Goal: Complete application form: Complete application form

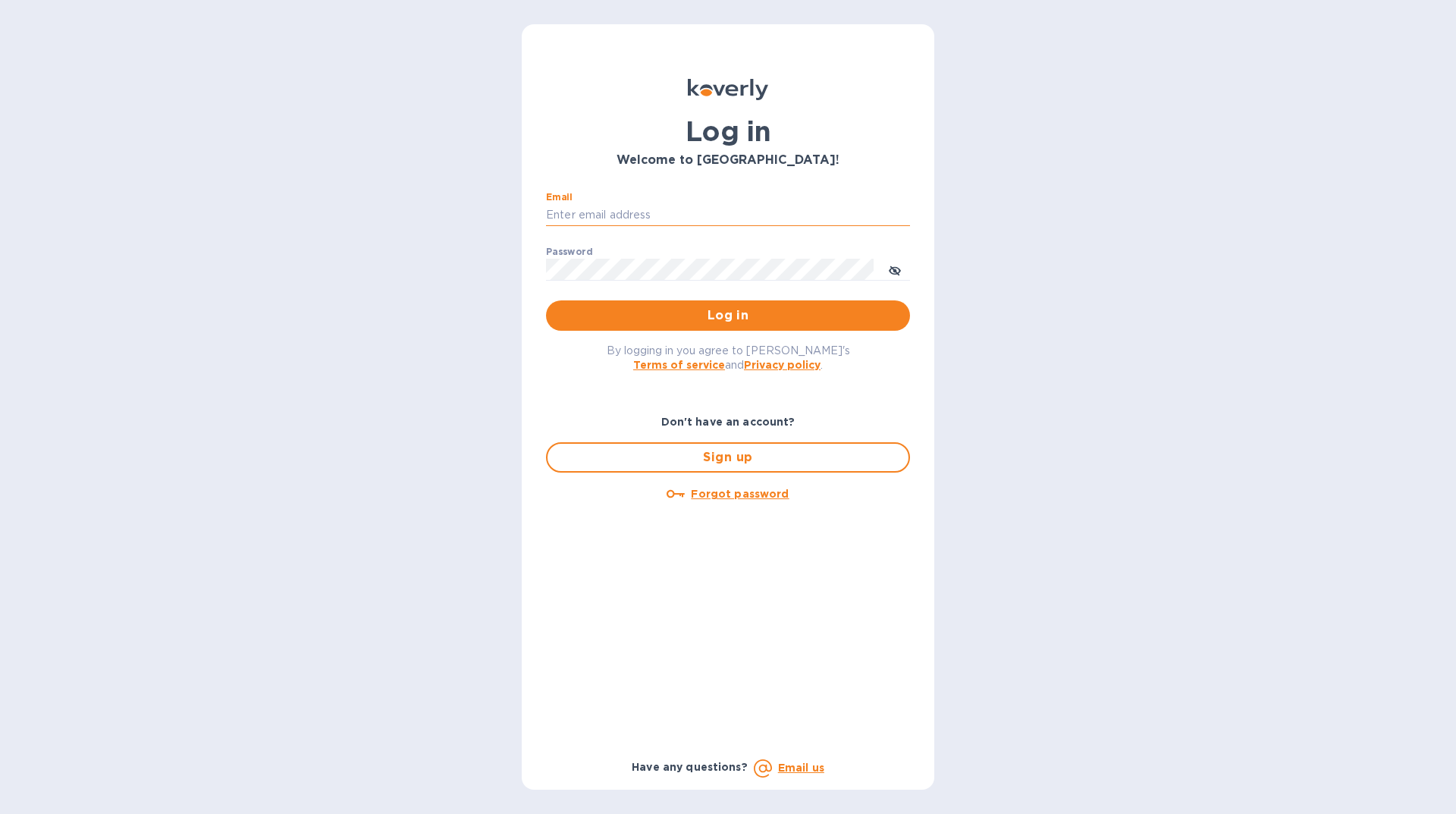
click at [595, 213] on input "Email" at bounding box center [728, 215] width 364 height 23
type input "[EMAIL_ADDRESS][DOMAIN_NAME]"
click at [699, 310] on span "Log in" at bounding box center [728, 315] width 340 height 18
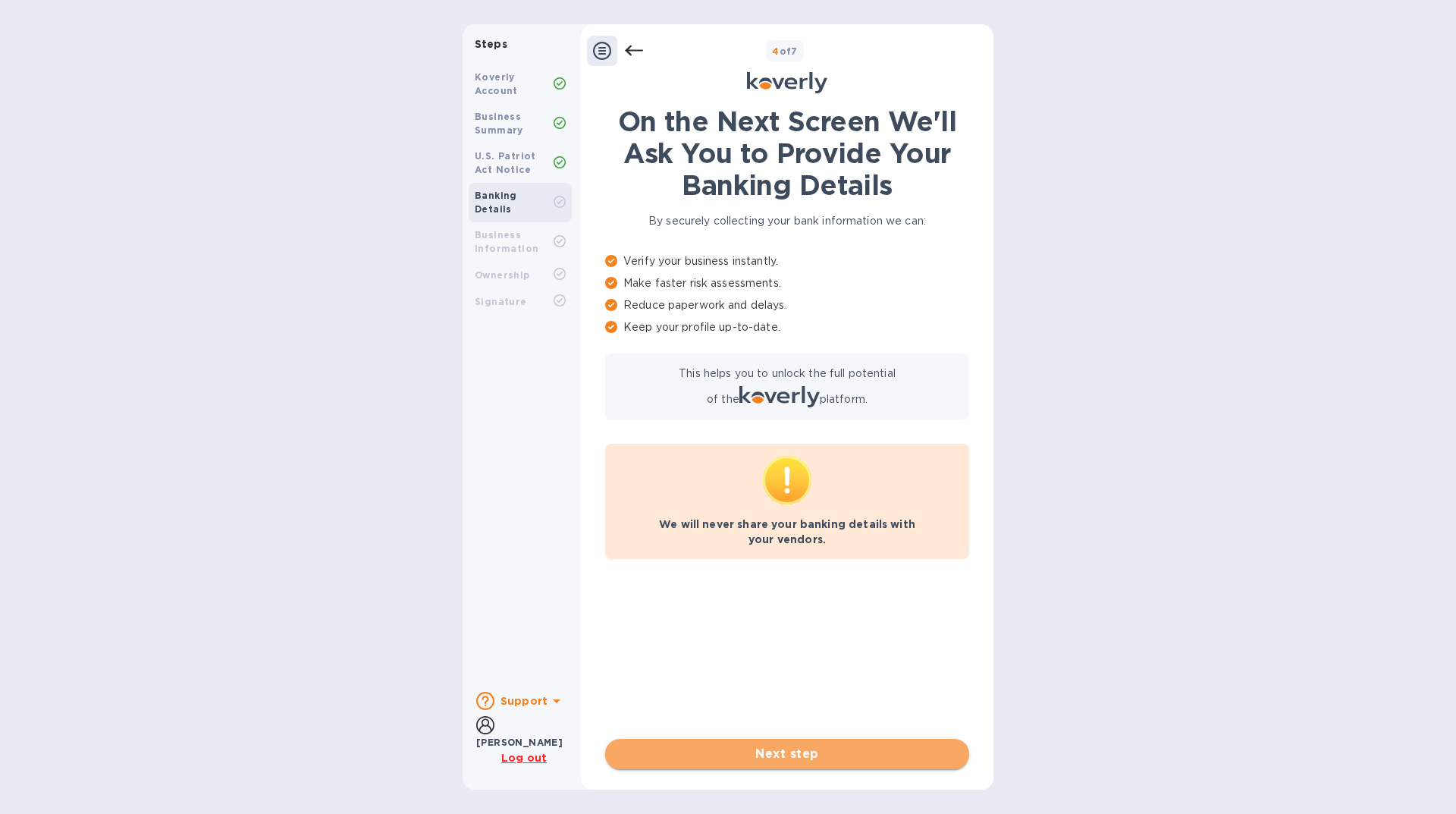
click at [783, 758] on span "Next step" at bounding box center [787, 754] width 340 height 18
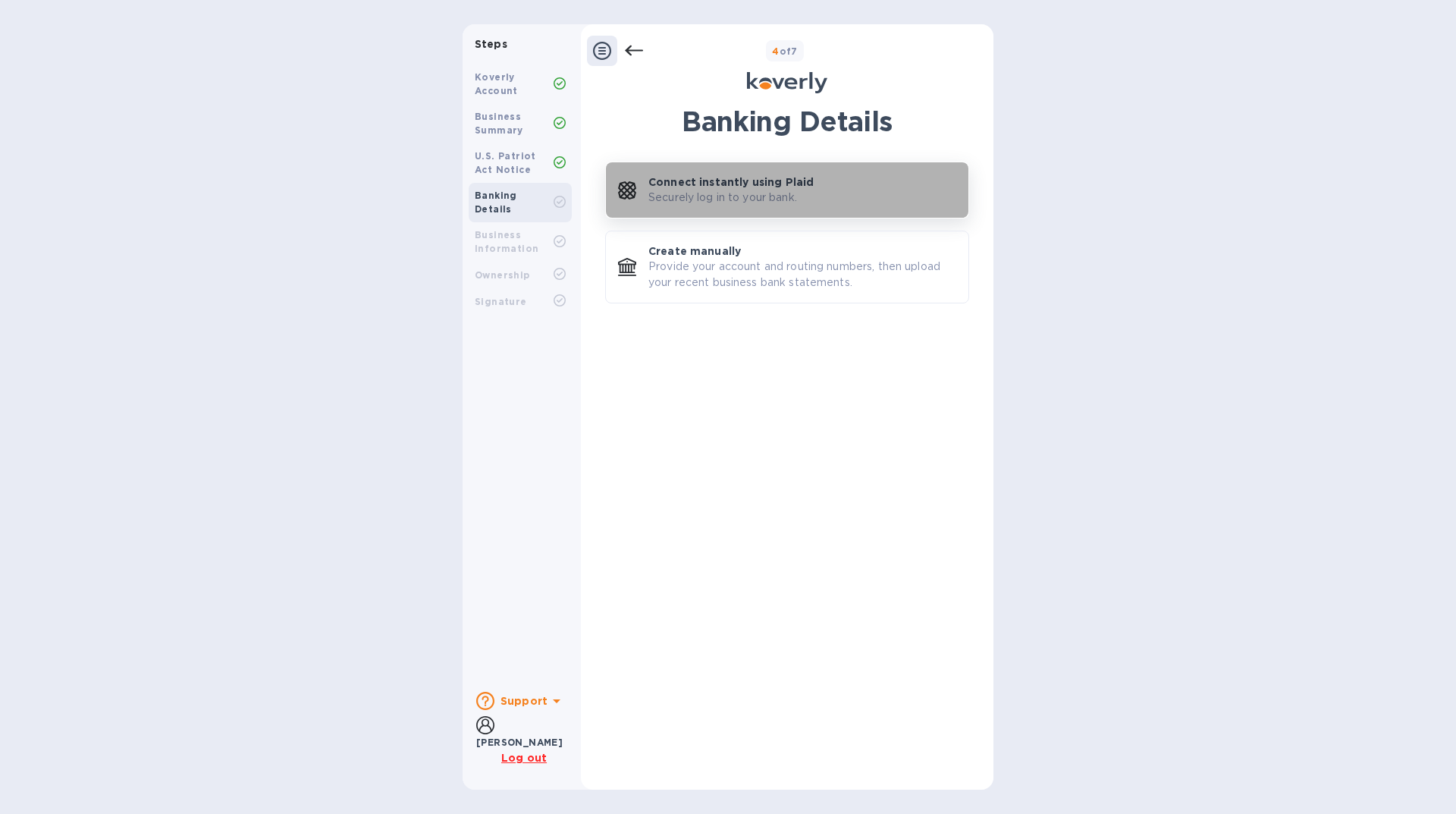
click at [702, 205] on p "Securely log in to your bank." at bounding box center [723, 198] width 148 height 16
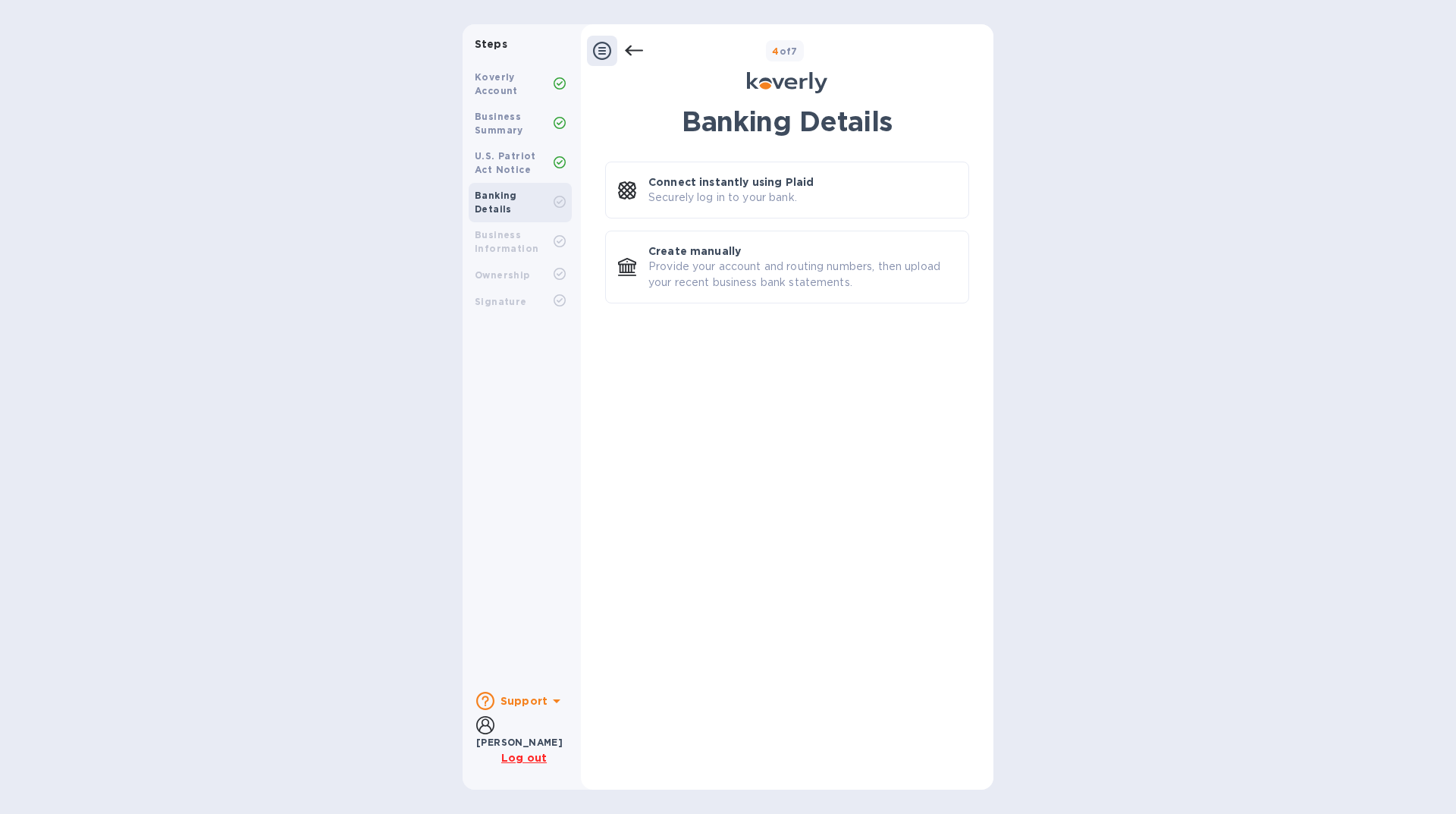
click at [501, 85] on b "Koverly Account" at bounding box center [497, 83] width 44 height 25
click at [732, 273] on p "Provide your account and routing numbers, then upload your recent business bank…" at bounding box center [802, 274] width 308 height 32
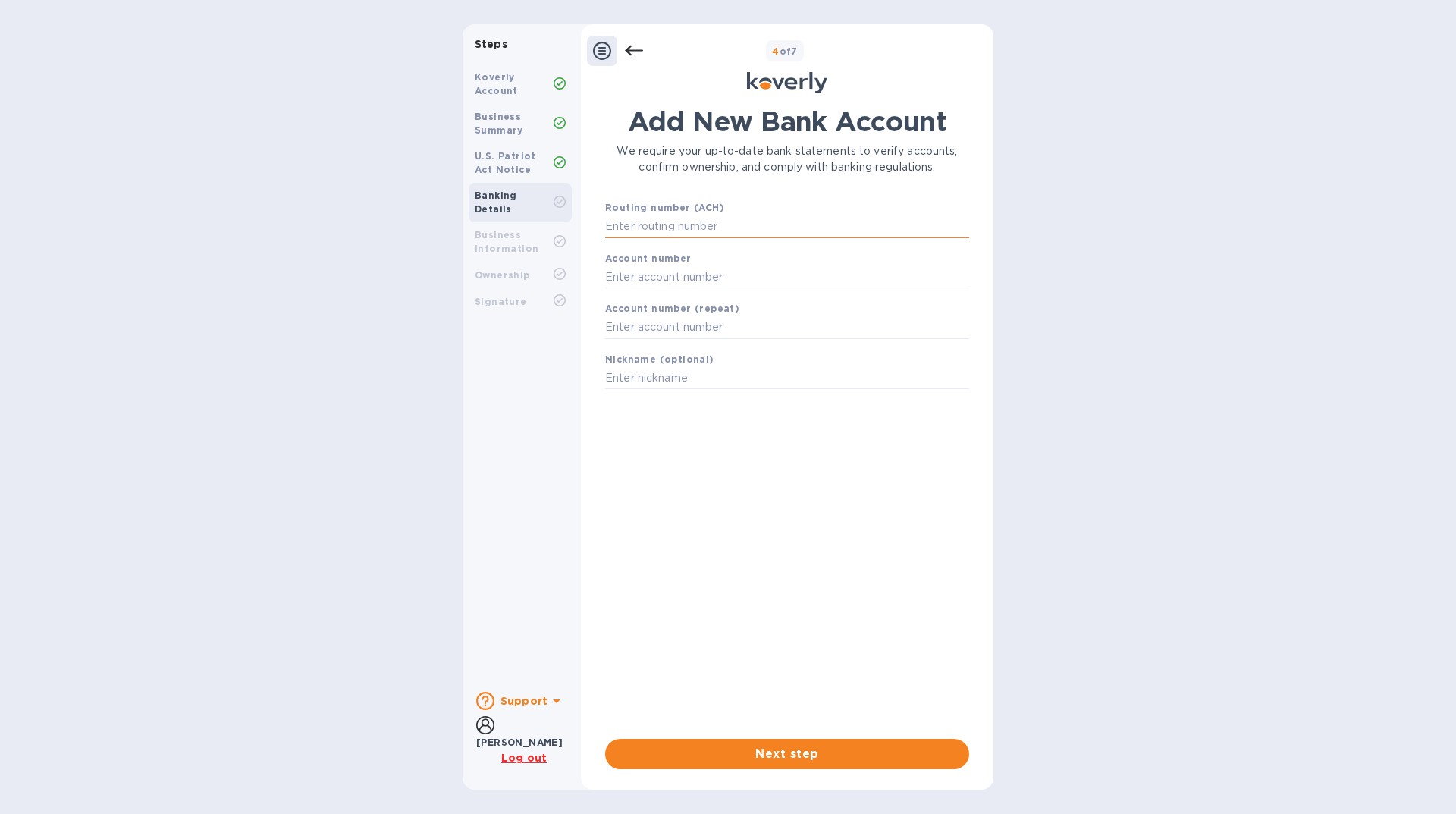
click at [699, 220] on input "text" at bounding box center [787, 227] width 364 height 23
type input "061100606"
type input "1016475194"
click at [787, 750] on span "Next step" at bounding box center [787, 754] width 340 height 18
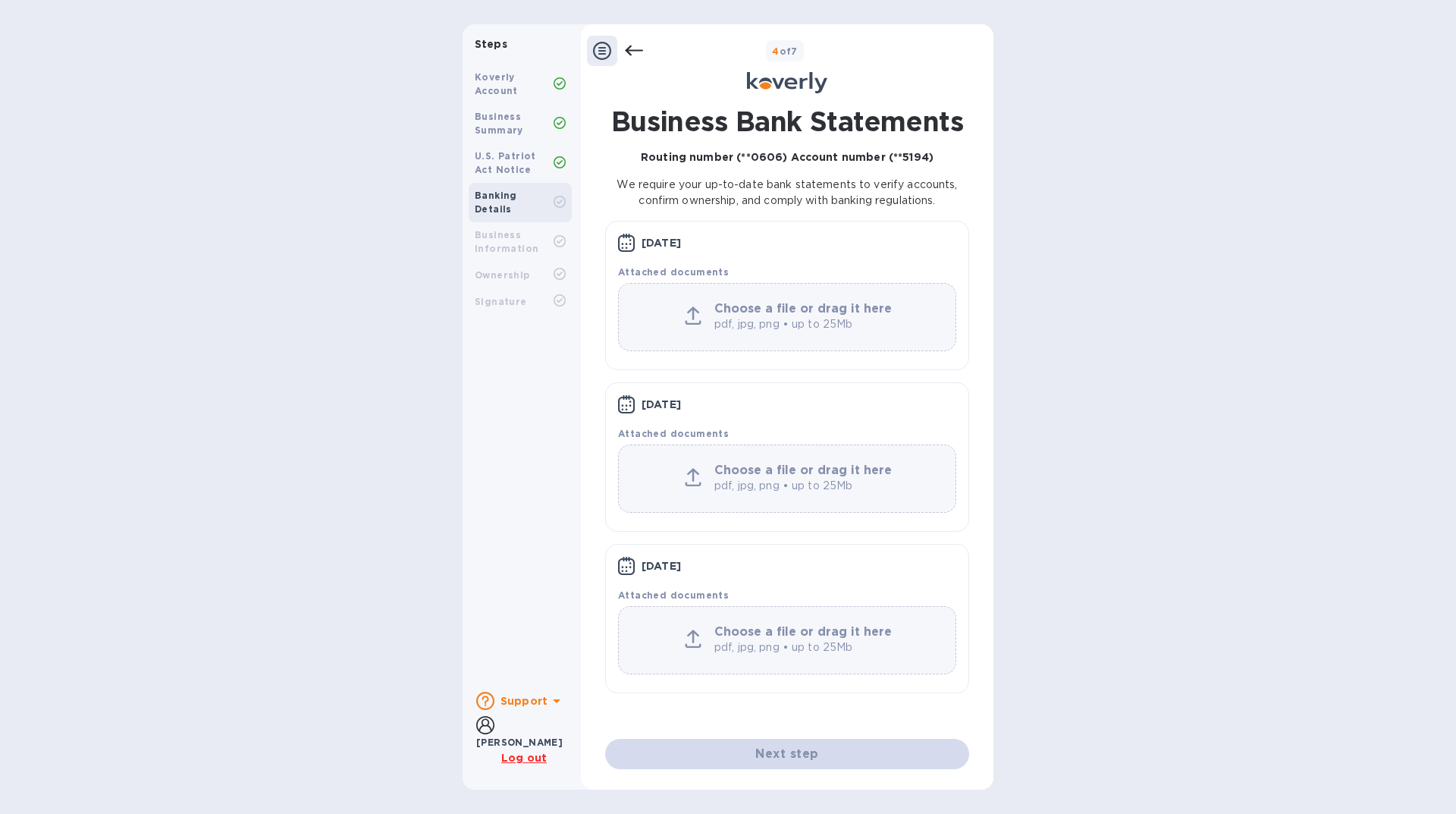
click at [517, 196] on b "Banking Details" at bounding box center [496, 202] width 43 height 25
click at [718, 314] on b "Choose a file or drag it here" at bounding box center [803, 308] width 177 height 15
click at [490, 85] on div "Koverly Account" at bounding box center [515, 84] width 79 height 28
click at [609, 50] on icon at bounding box center [602, 51] width 18 height 18
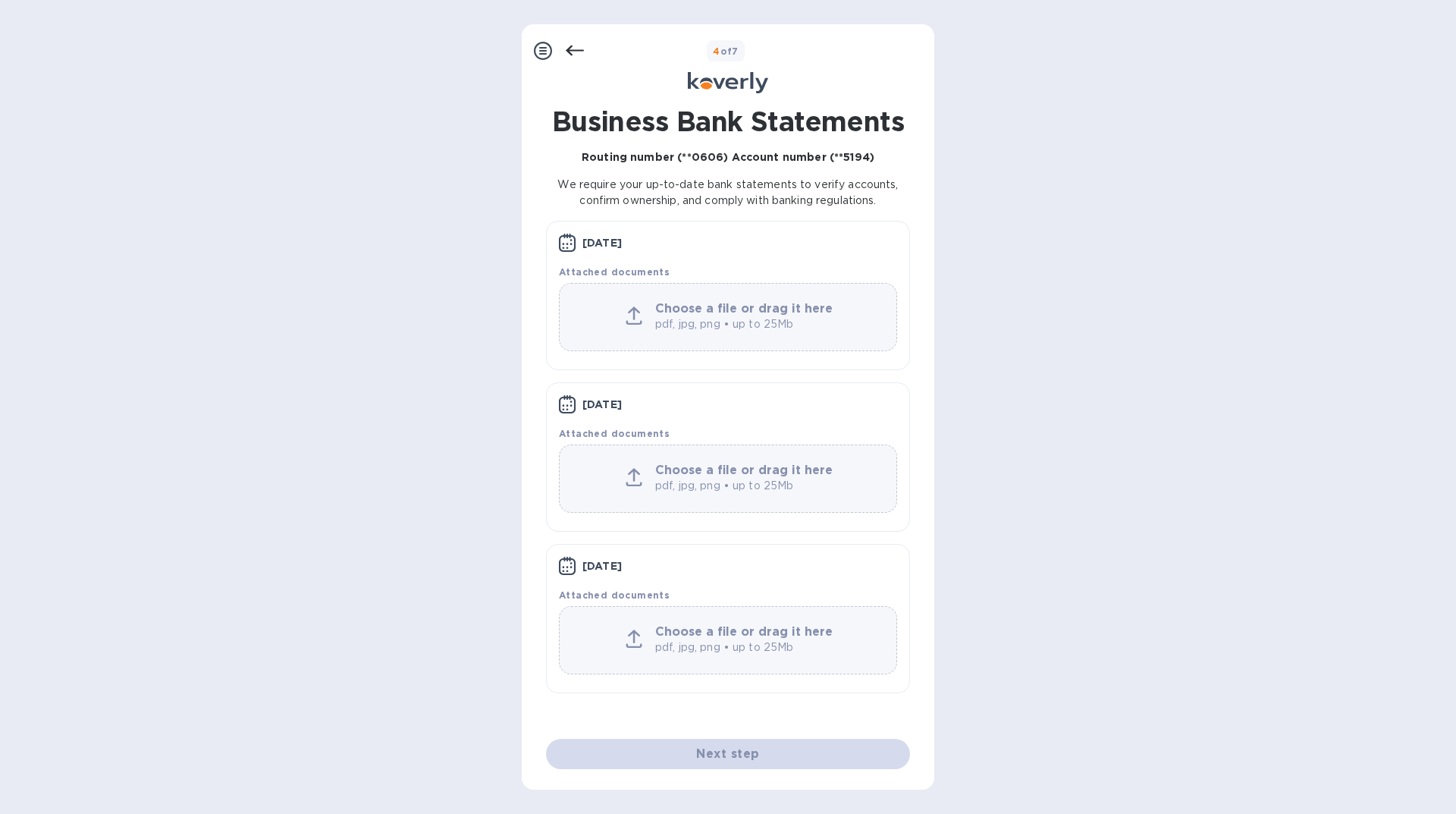
click at [587, 53] on div "4 of 7" at bounding box center [756, 51] width 344 height 22
click at [582, 53] on icon at bounding box center [574, 51] width 18 height 18
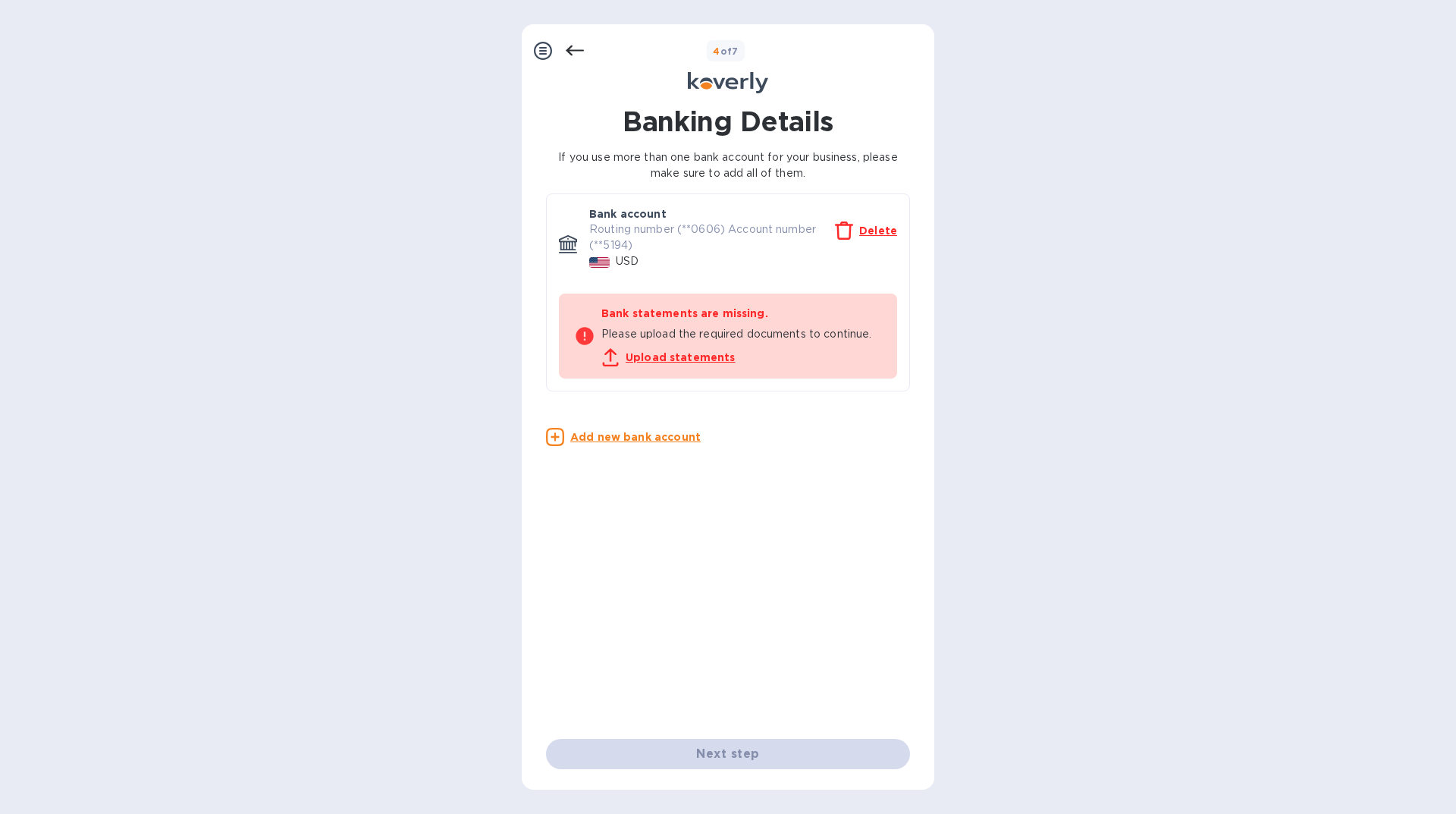
click at [580, 53] on icon at bounding box center [574, 51] width 18 height 18
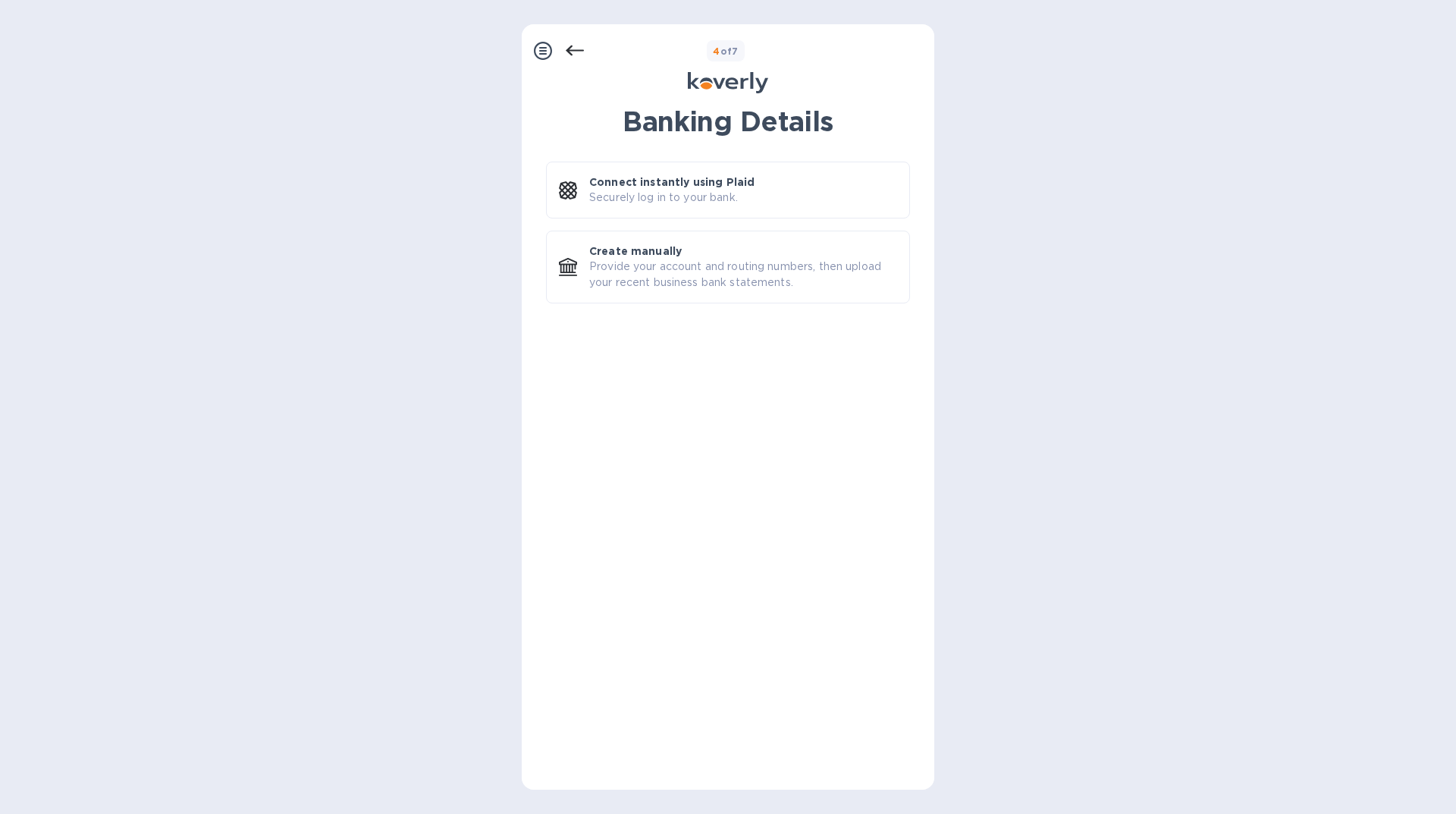
click at [580, 53] on icon at bounding box center [574, 51] width 18 height 18
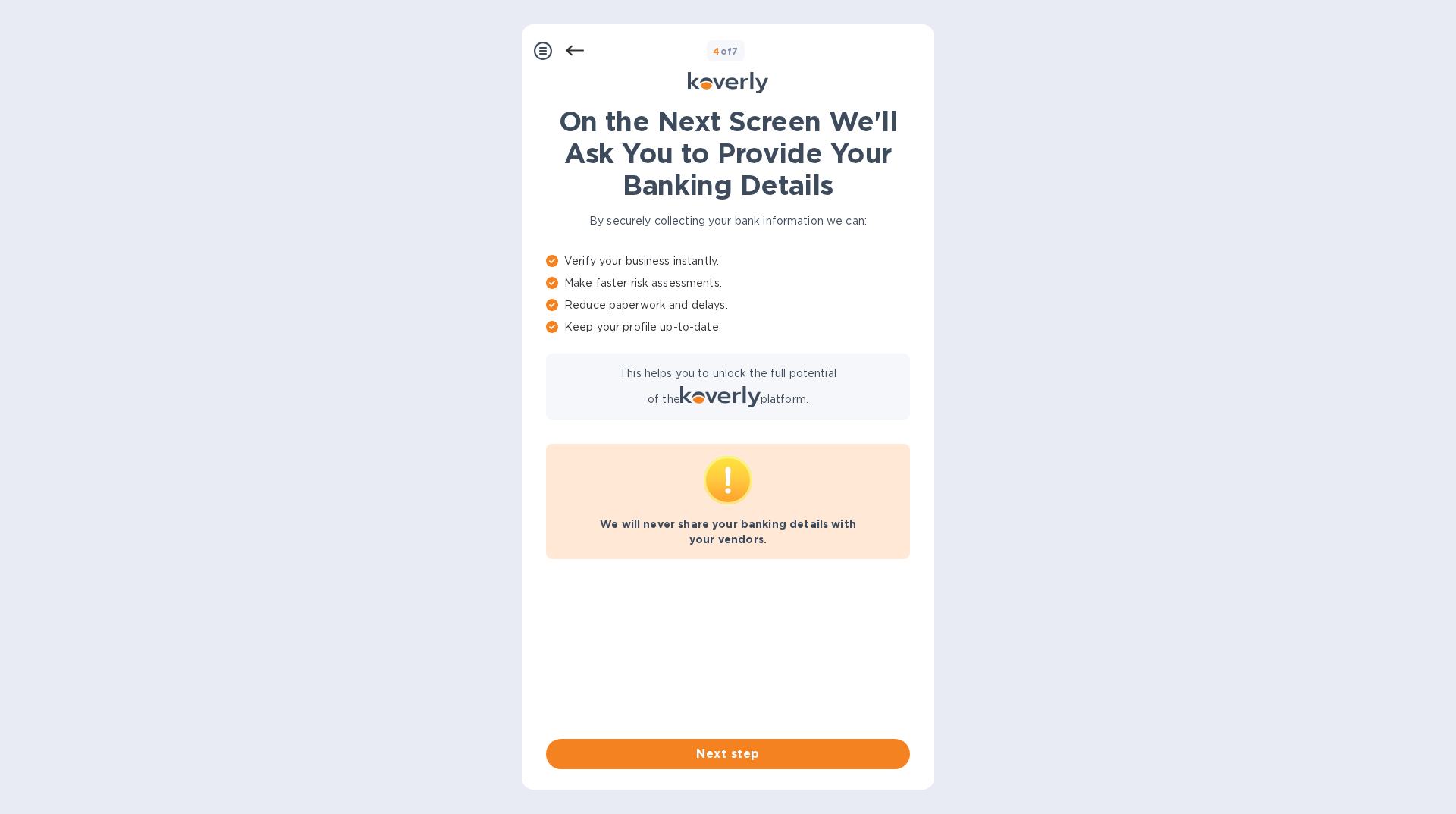
click at [580, 53] on icon at bounding box center [574, 51] width 18 height 18
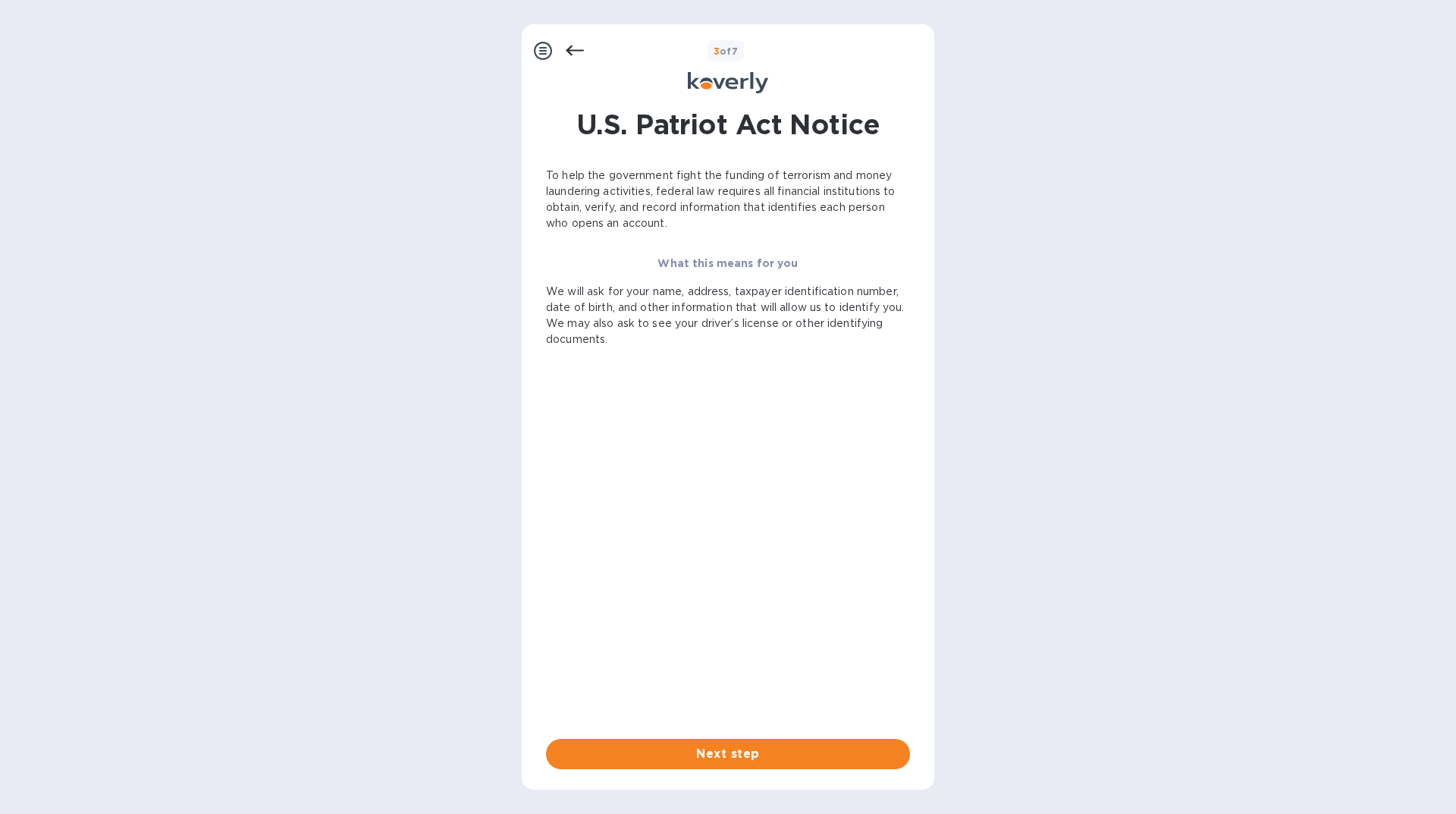
click at [580, 53] on icon at bounding box center [574, 51] width 18 height 18
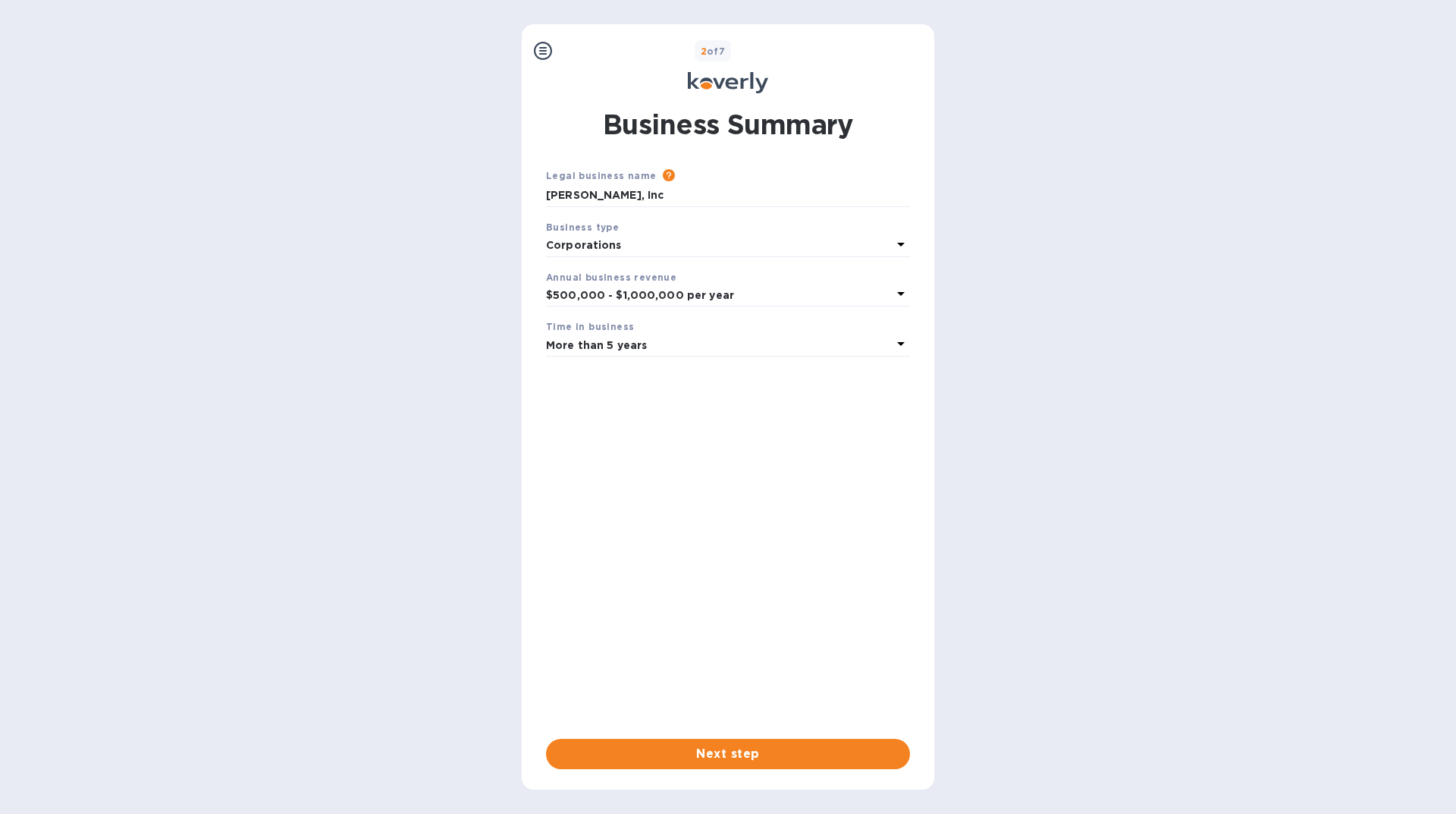
click at [580, 53] on div "2 of 7" at bounding box center [743, 51] width 370 height 22
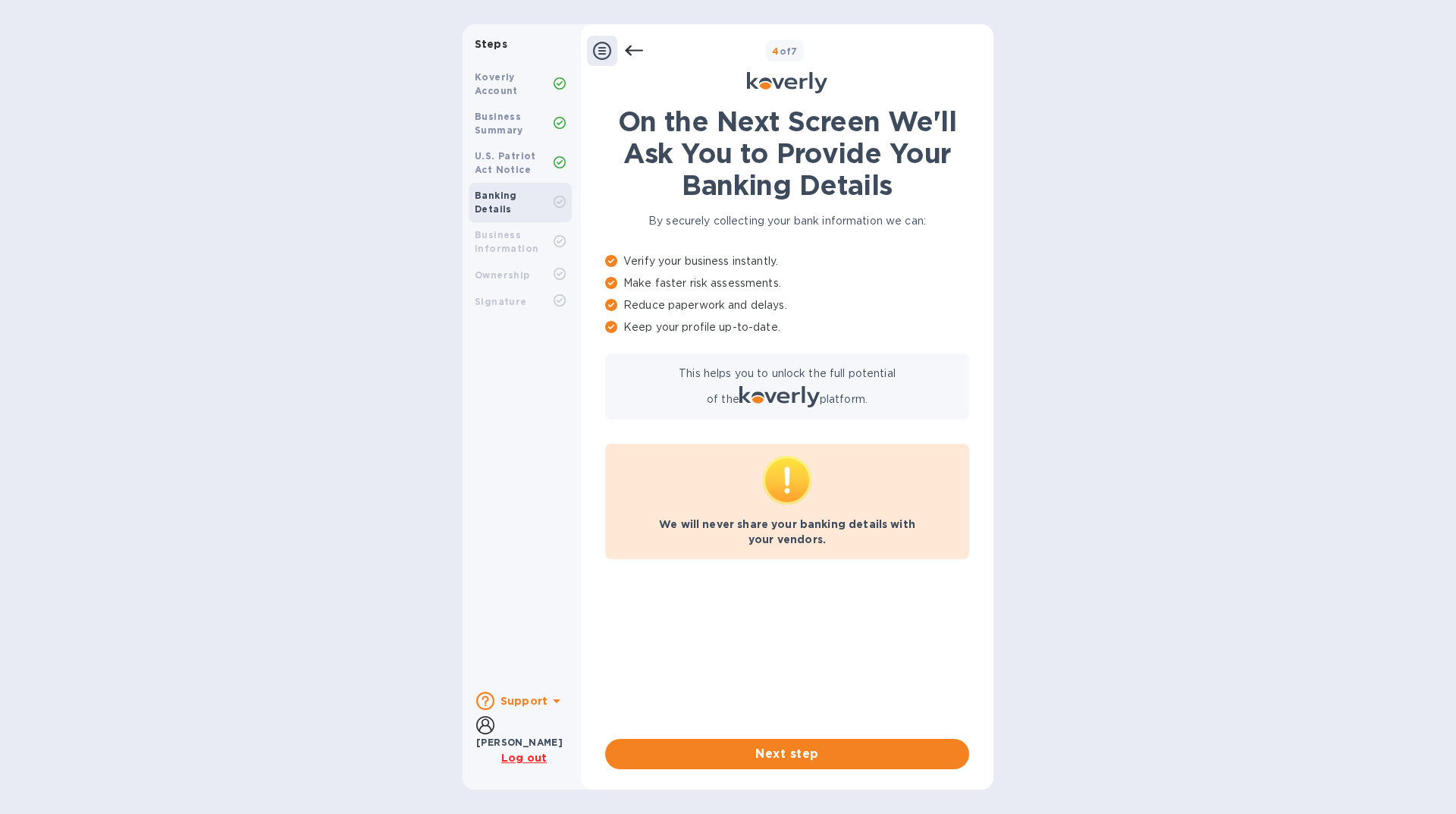
click at [511, 758] on u "Log out" at bounding box center [524, 758] width 46 height 12
